Goal: Navigation & Orientation: Find specific page/section

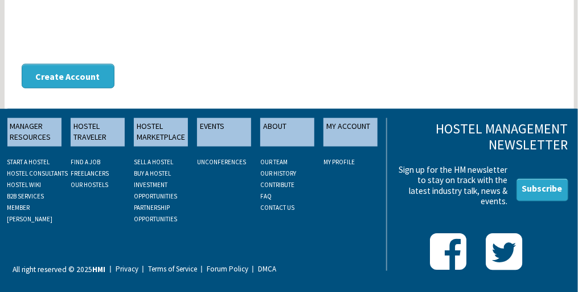
scroll to position [395, 0]
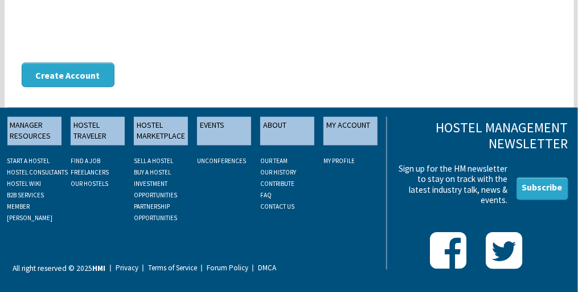
click at [224, 161] on link "UNCONFERENCES" at bounding box center [221, 161] width 49 height 8
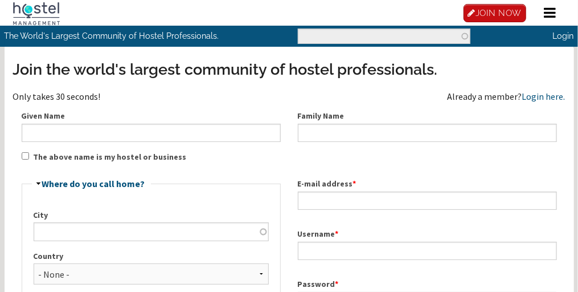
click at [556, 9] on icon at bounding box center [550, 13] width 12 height 14
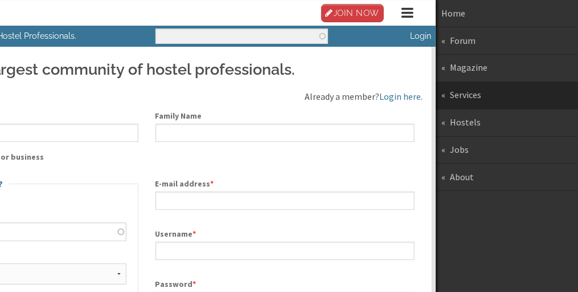
click at [472, 92] on link "Services" at bounding box center [507, 95] width 142 height 27
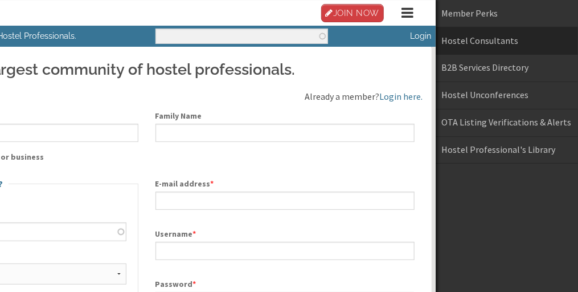
click at [476, 40] on link "Hostel Consultants" at bounding box center [507, 40] width 142 height 27
